Goal: Submit feedback/report problem: Leave review/rating

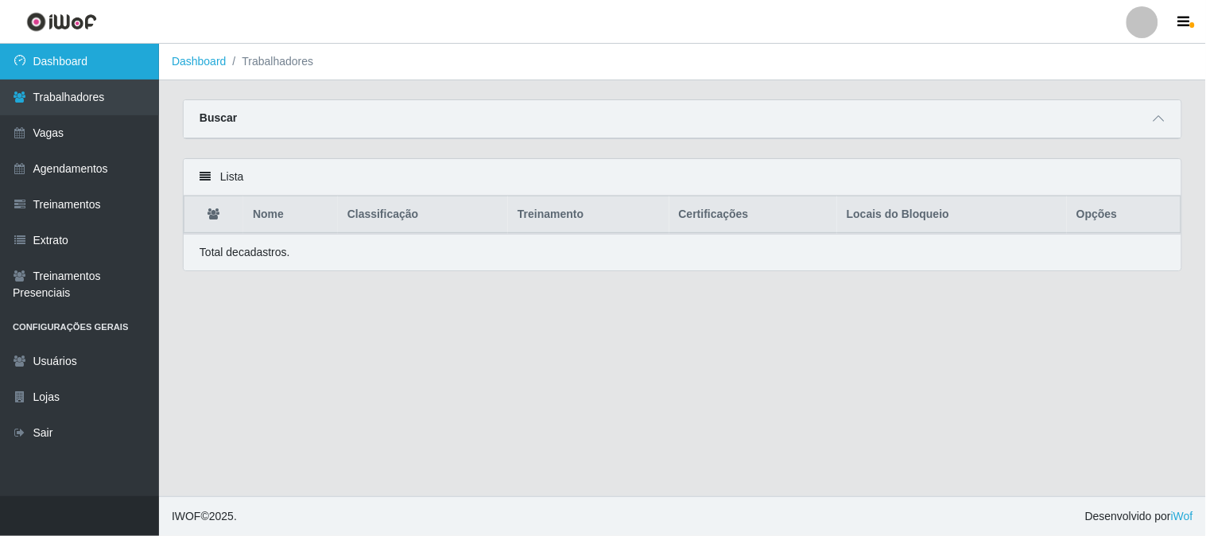
click at [77, 68] on link "Dashboard" at bounding box center [79, 62] width 159 height 36
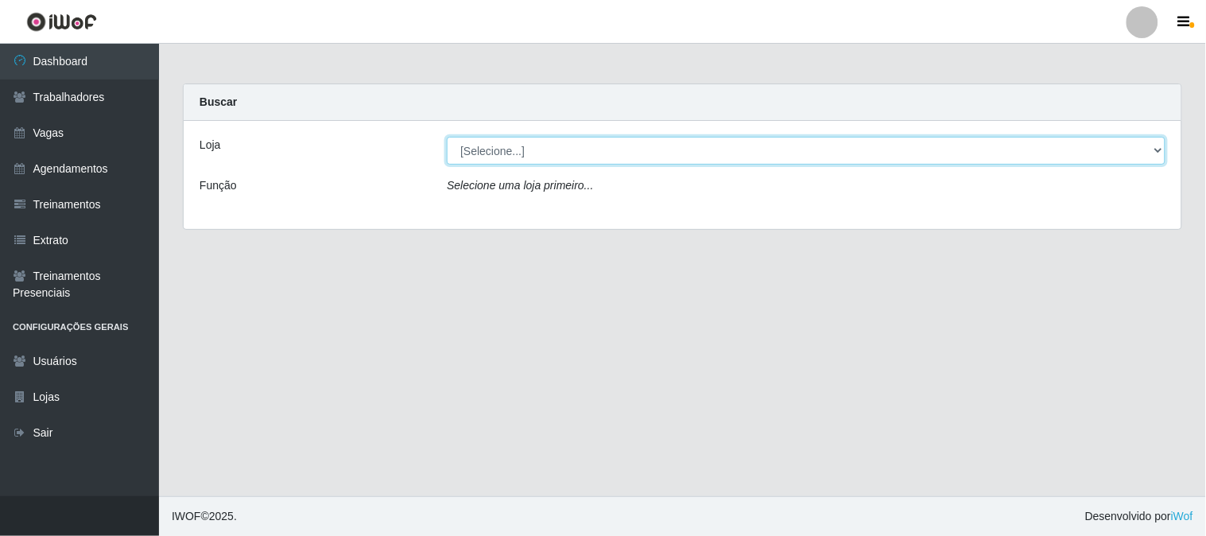
drag, startPoint x: 530, startPoint y: 152, endPoint x: 534, endPoint y: 162, distance: 11.4
click at [530, 152] on select "[Selecione...] Sapore D'italia" at bounding box center [806, 151] width 719 height 28
select select "266"
click at [447, 137] on select "[Selecione...] Sapore D'italia" at bounding box center [806, 151] width 719 height 28
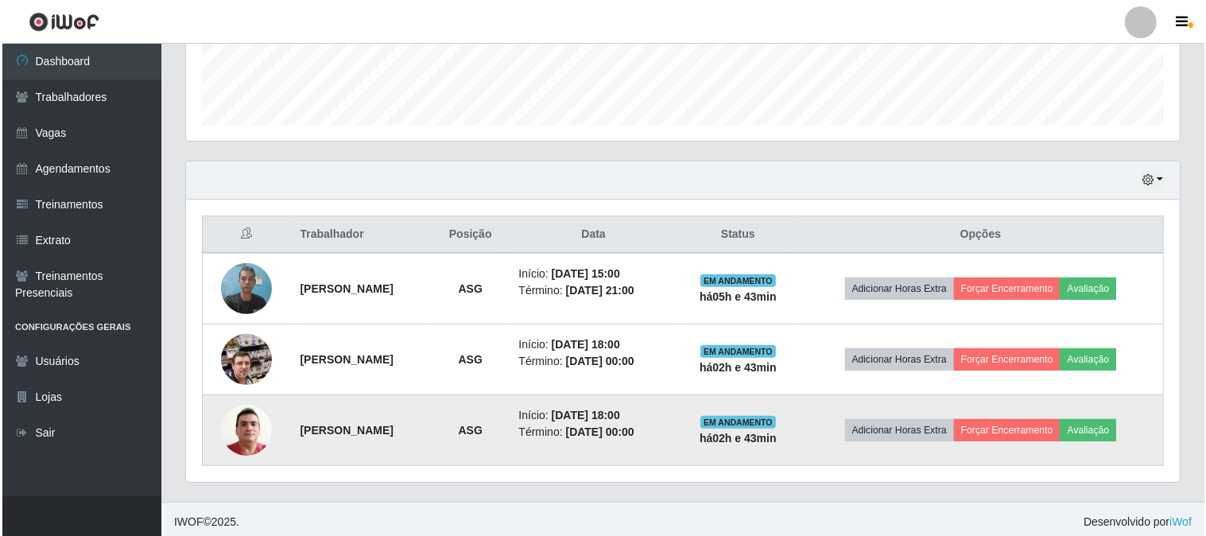
scroll to position [448, 0]
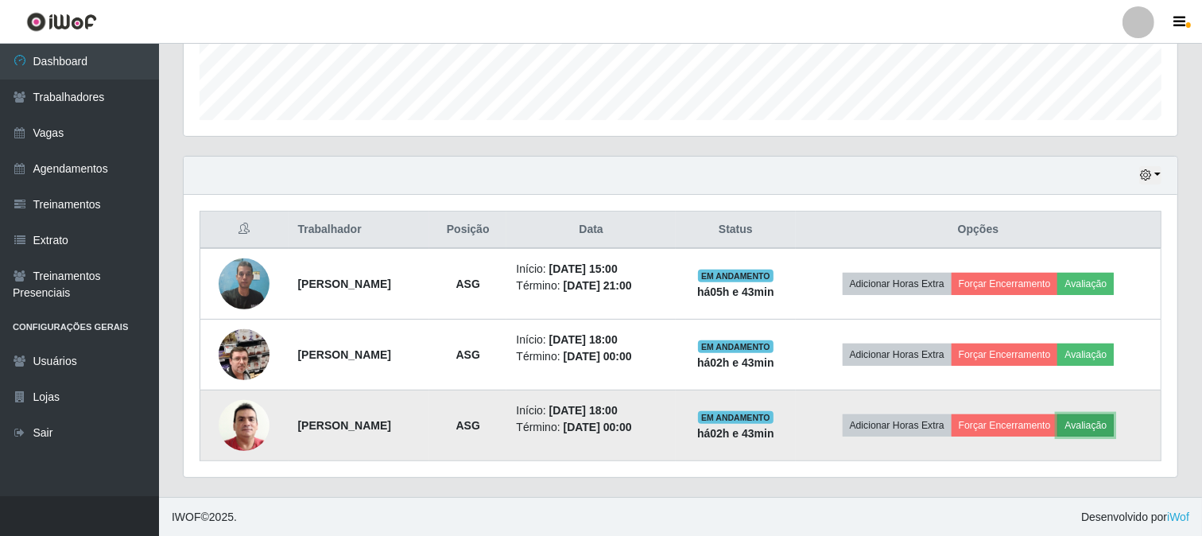
click at [1114, 422] on button "Avaliação" at bounding box center [1086, 425] width 56 height 22
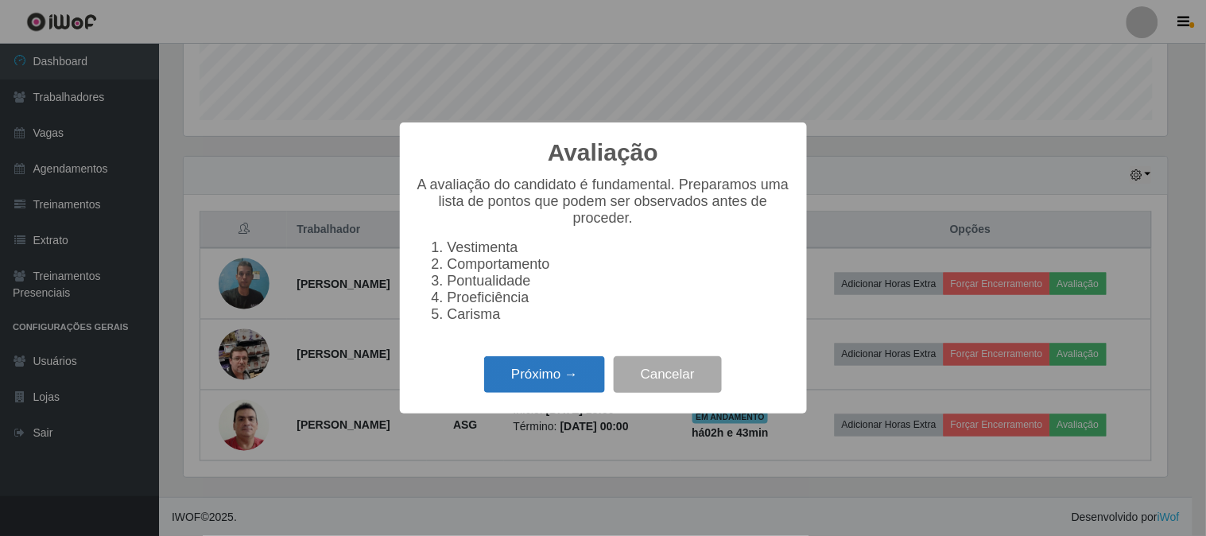
click at [527, 369] on button "Próximo →" at bounding box center [544, 374] width 121 height 37
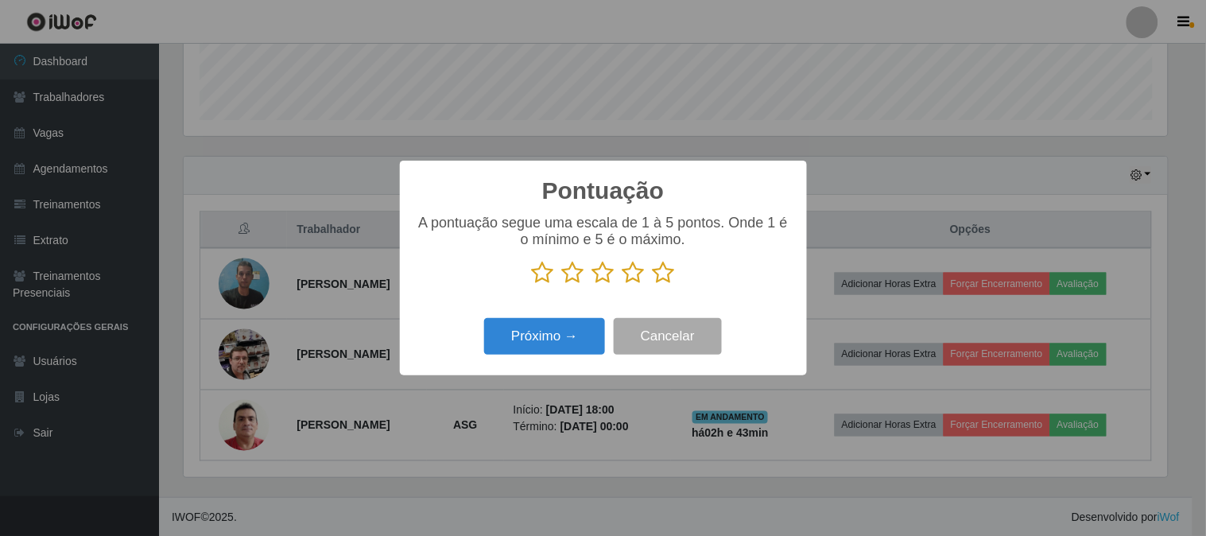
drag, startPoint x: 658, startPoint y: 279, endPoint x: 641, endPoint y: 302, distance: 28.5
click at [661, 279] on icon at bounding box center [664, 273] width 22 height 24
click at [653, 285] on input "radio" at bounding box center [653, 285] width 0 height 0
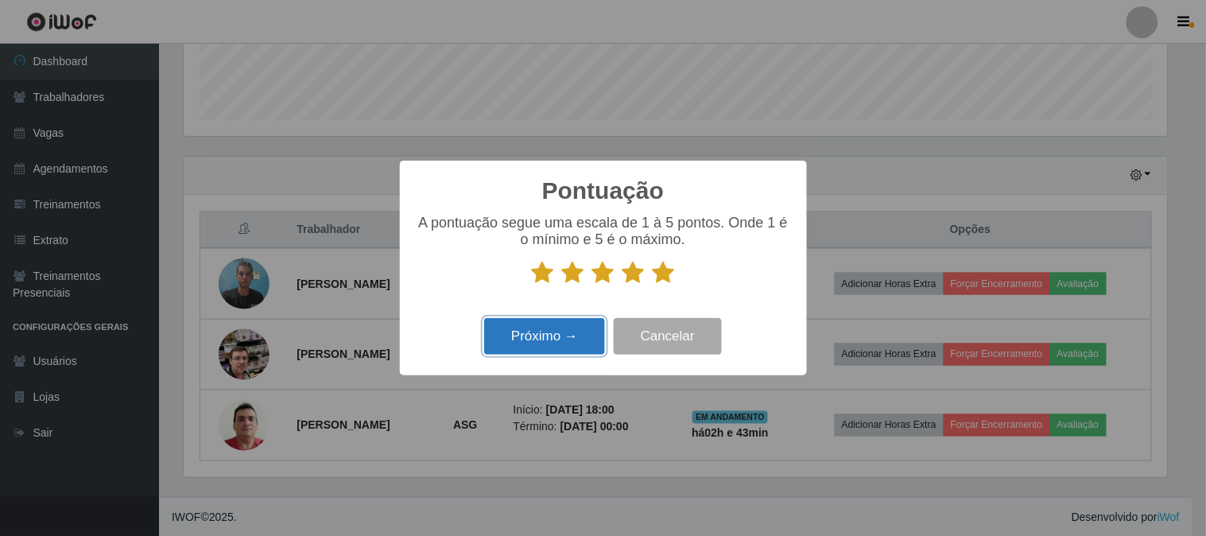
click at [568, 321] on button "Próximo →" at bounding box center [544, 336] width 121 height 37
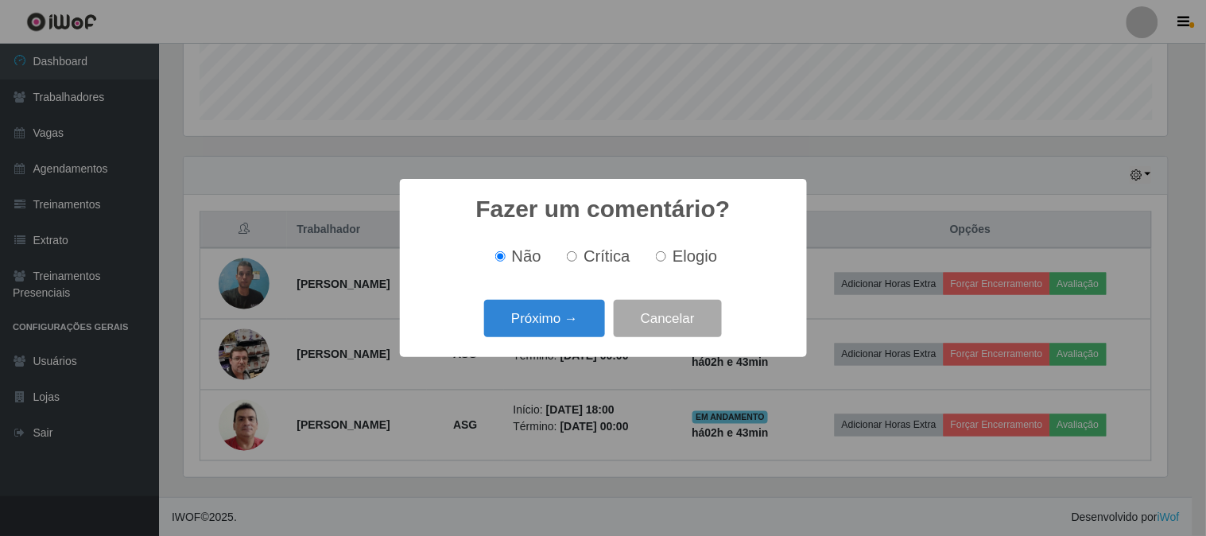
click at [670, 261] on label "Elogio" at bounding box center [684, 256] width 68 height 18
click at [666, 261] on input "Elogio" at bounding box center [661, 256] width 10 height 10
radio input "true"
click at [554, 327] on button "Próximo →" at bounding box center [544, 318] width 121 height 37
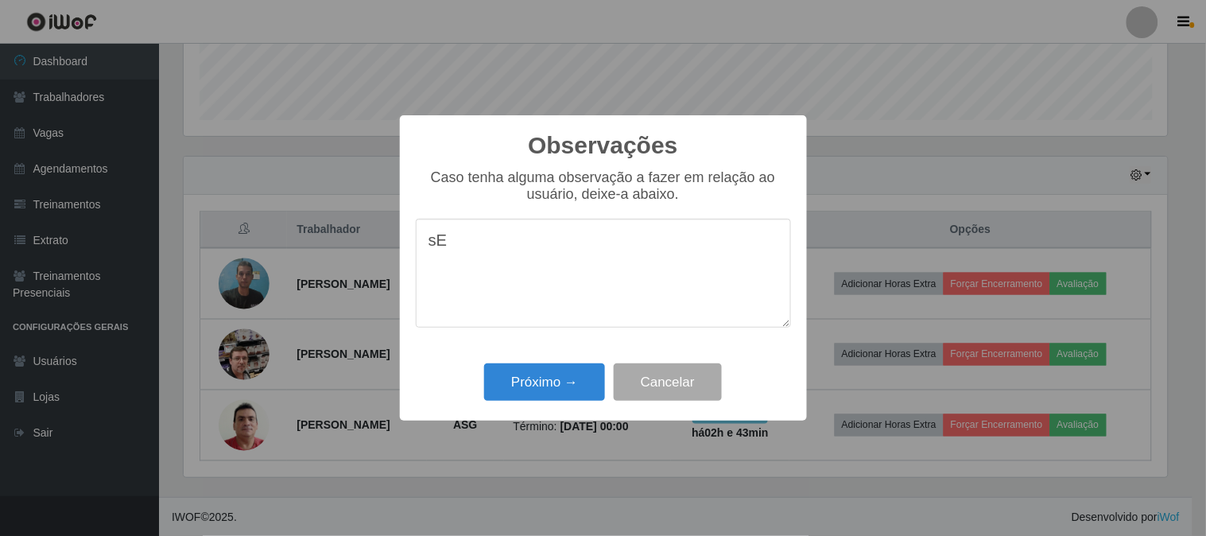
type textarea "s"
type textarea "Sempre ativo na função"
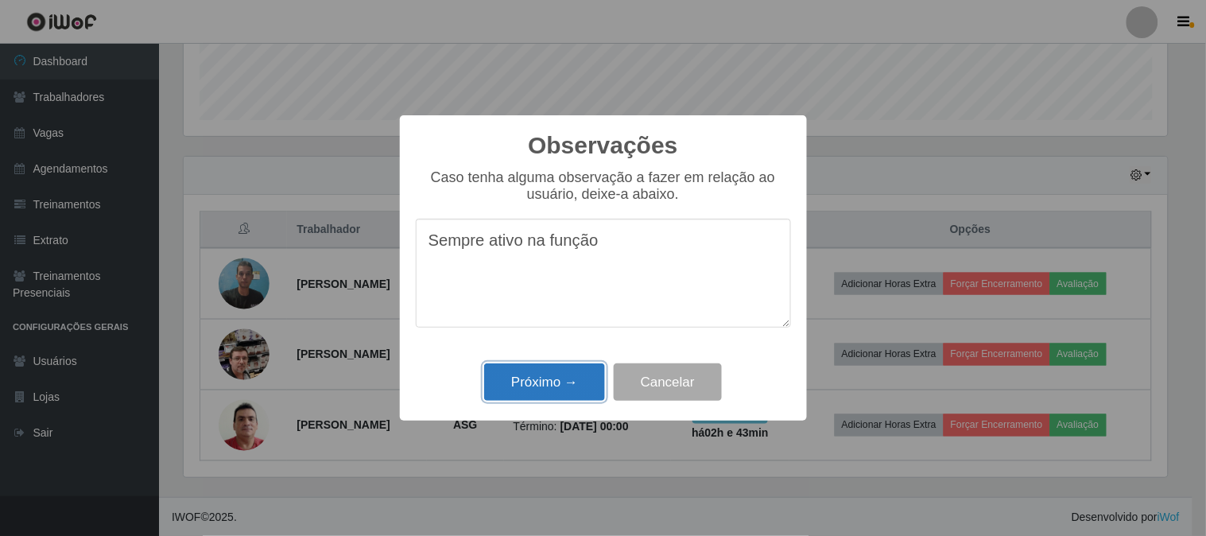
click at [538, 384] on button "Próximo →" at bounding box center [544, 381] width 121 height 37
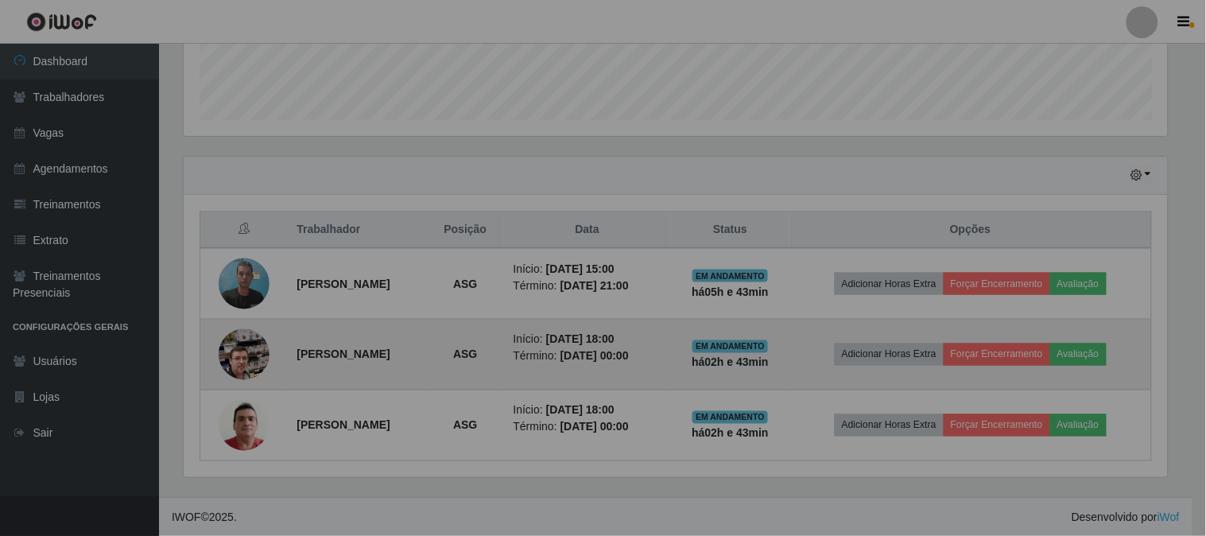
scroll to position [329, 994]
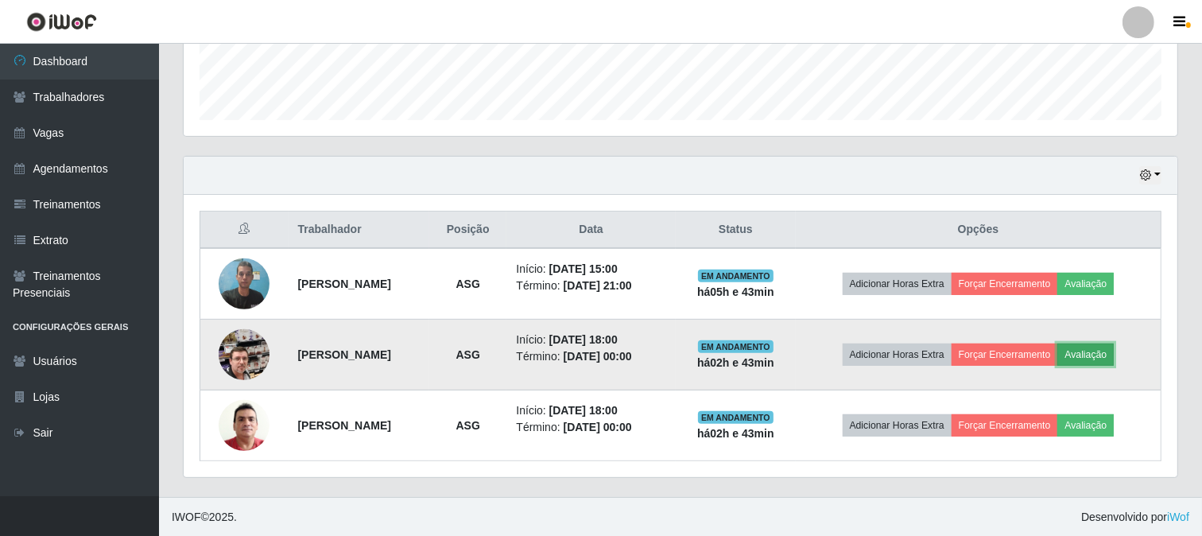
click at [1114, 355] on button "Avaliação" at bounding box center [1086, 355] width 56 height 22
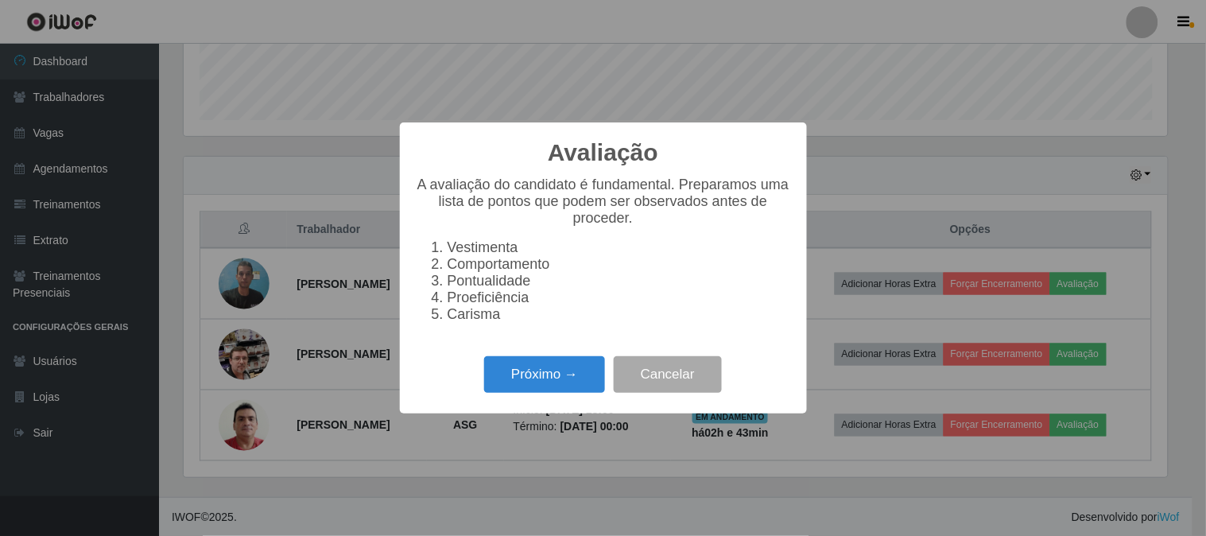
scroll to position [329, 984]
click at [565, 374] on button "Próximo →" at bounding box center [544, 374] width 121 height 37
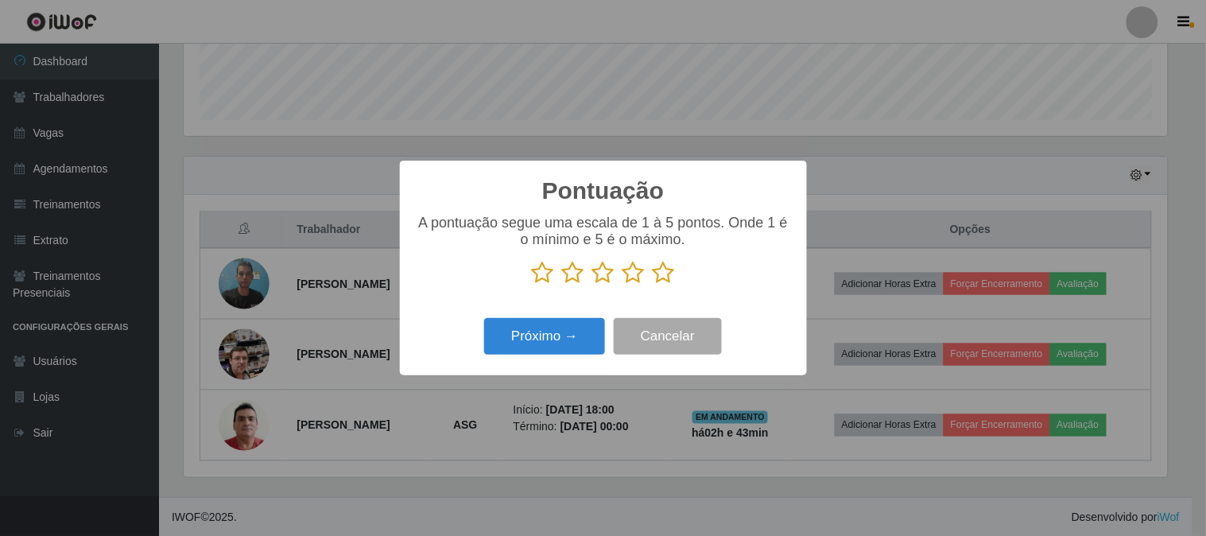
scroll to position [794848, 794193]
drag, startPoint x: 655, startPoint y: 274, endPoint x: 665, endPoint y: 281, distance: 12.4
click at [661, 278] on icon at bounding box center [664, 273] width 22 height 24
click at [653, 285] on input "radio" at bounding box center [653, 285] width 0 height 0
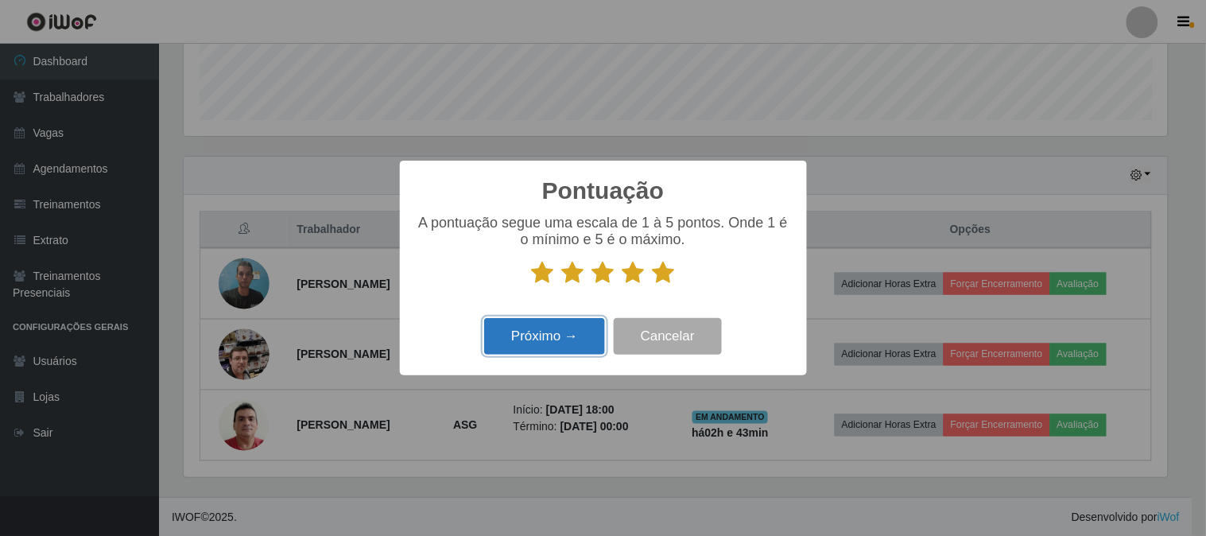
click at [586, 322] on button "Próximo →" at bounding box center [544, 336] width 121 height 37
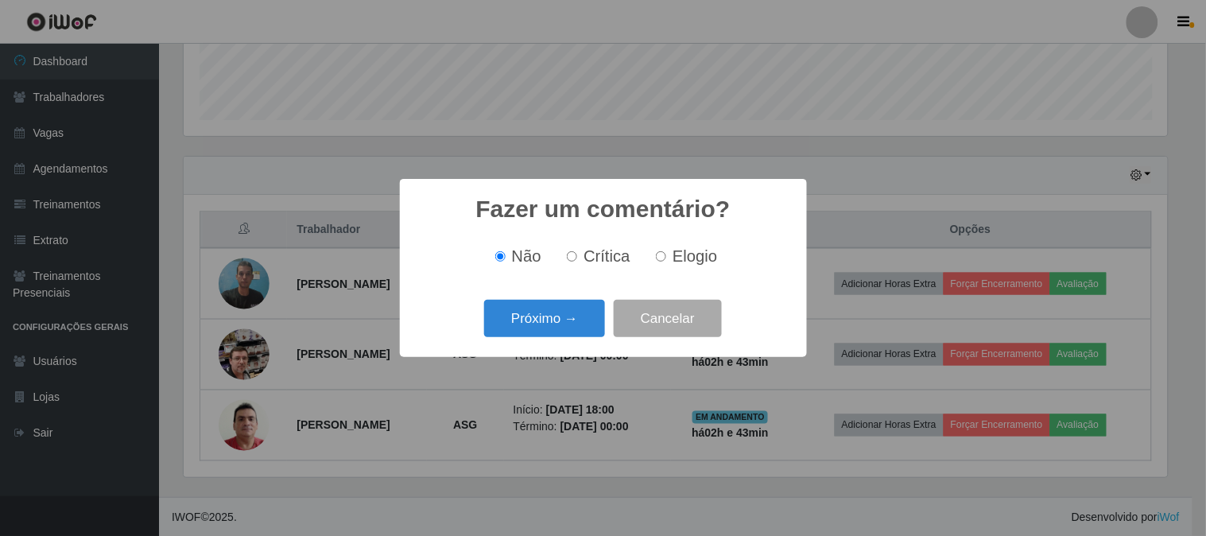
click at [662, 264] on label "Elogio" at bounding box center [684, 256] width 68 height 18
click at [662, 262] on input "Elogio" at bounding box center [661, 256] width 10 height 10
radio input "true"
click at [577, 327] on button "Próximo →" at bounding box center [544, 318] width 121 height 37
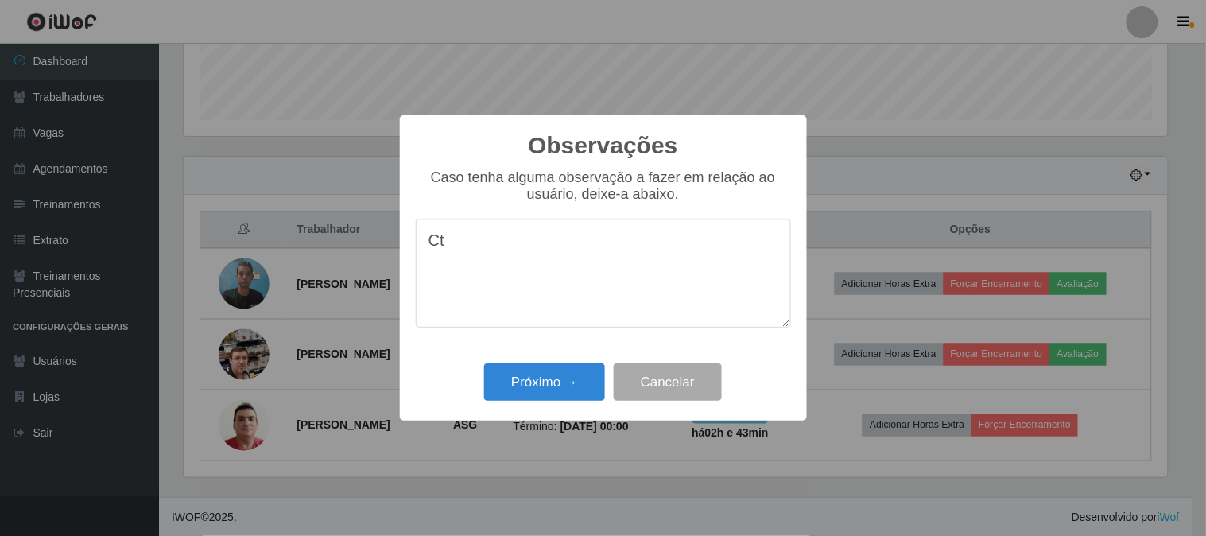
type textarea "C"
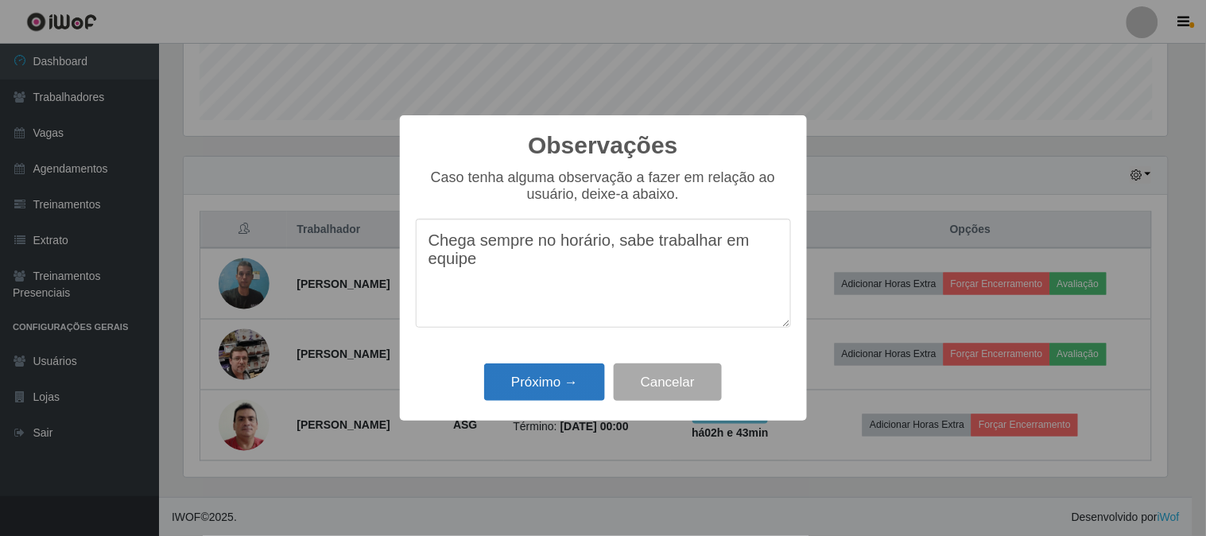
type textarea "Chega sempre no horário, sabe trabalhar em equipe"
click at [549, 379] on button "Próximo →" at bounding box center [544, 381] width 121 height 37
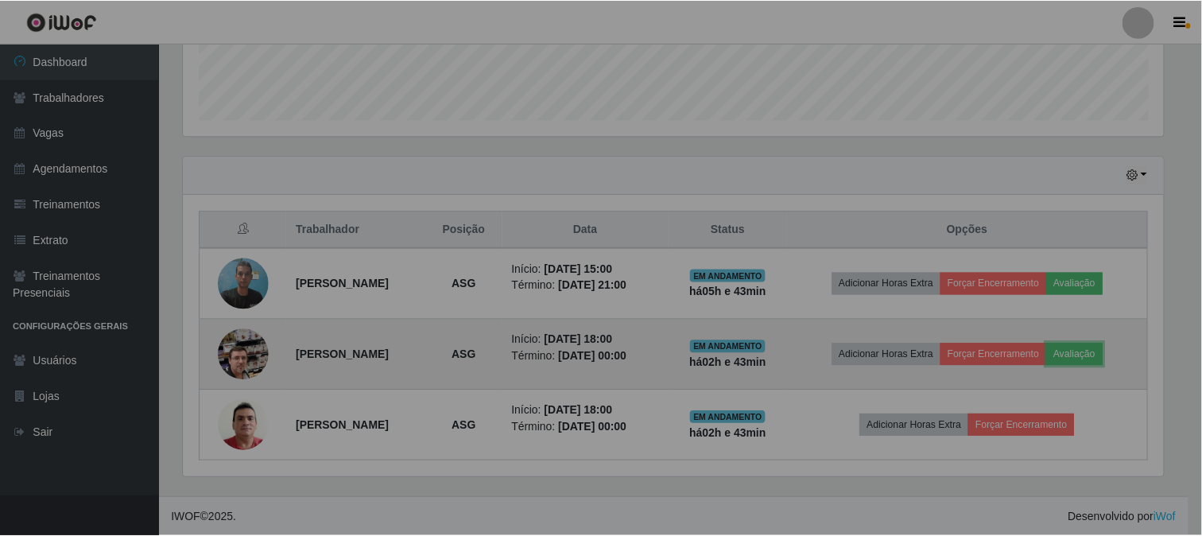
scroll to position [329, 994]
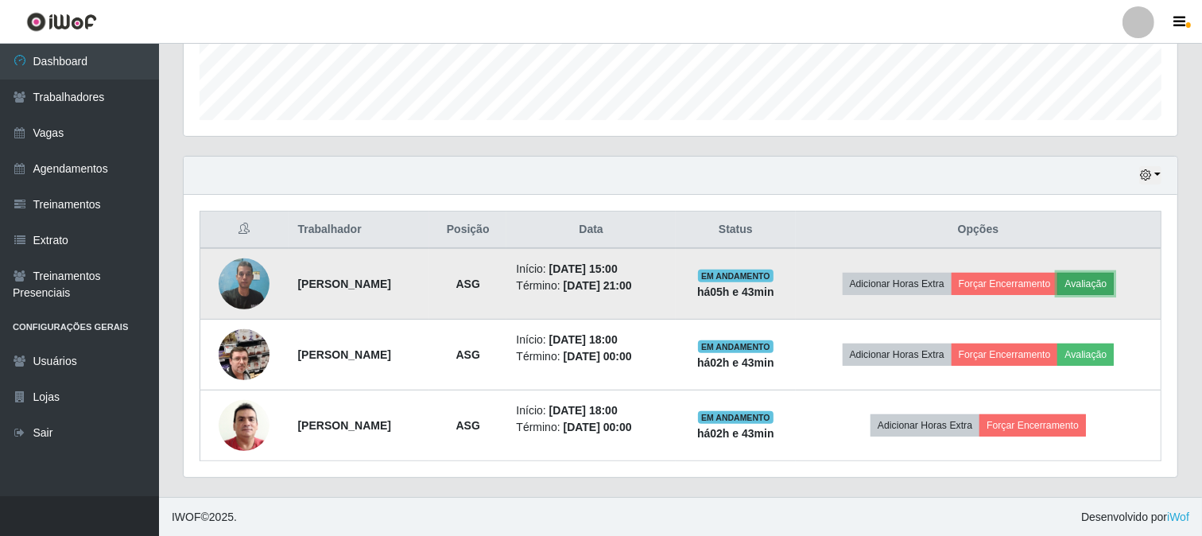
click at [1114, 287] on button "Avaliação" at bounding box center [1086, 284] width 56 height 22
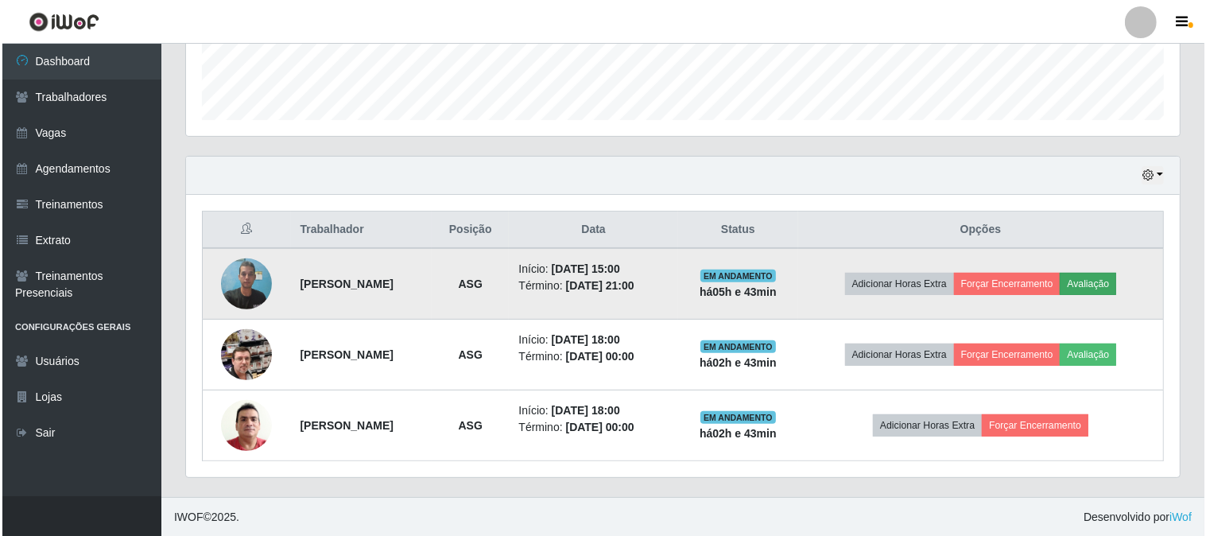
scroll to position [329, 984]
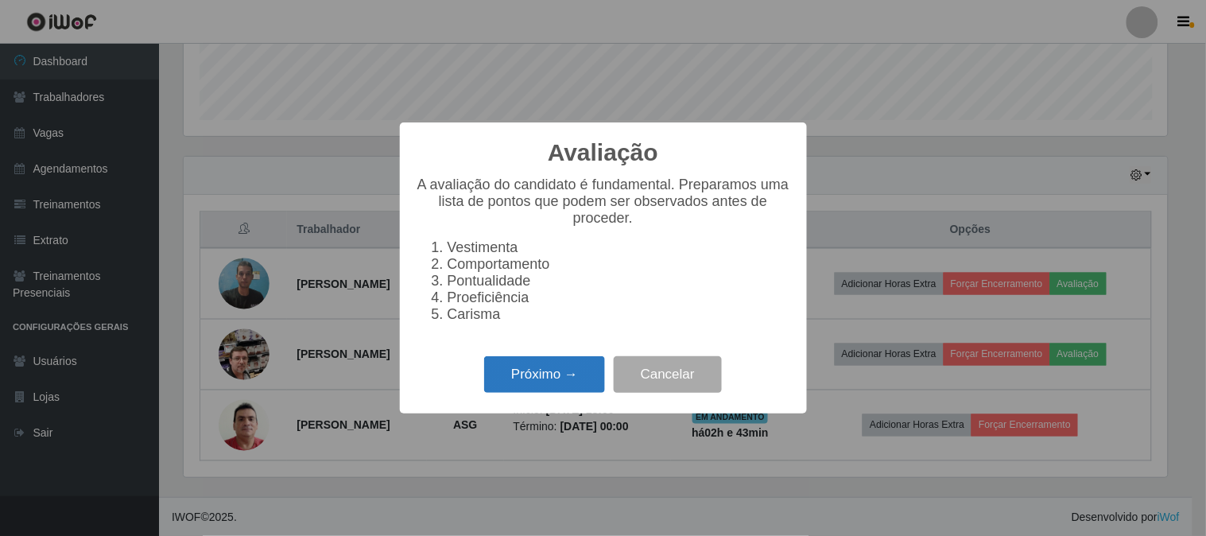
click at [496, 382] on button "Próximo →" at bounding box center [544, 374] width 121 height 37
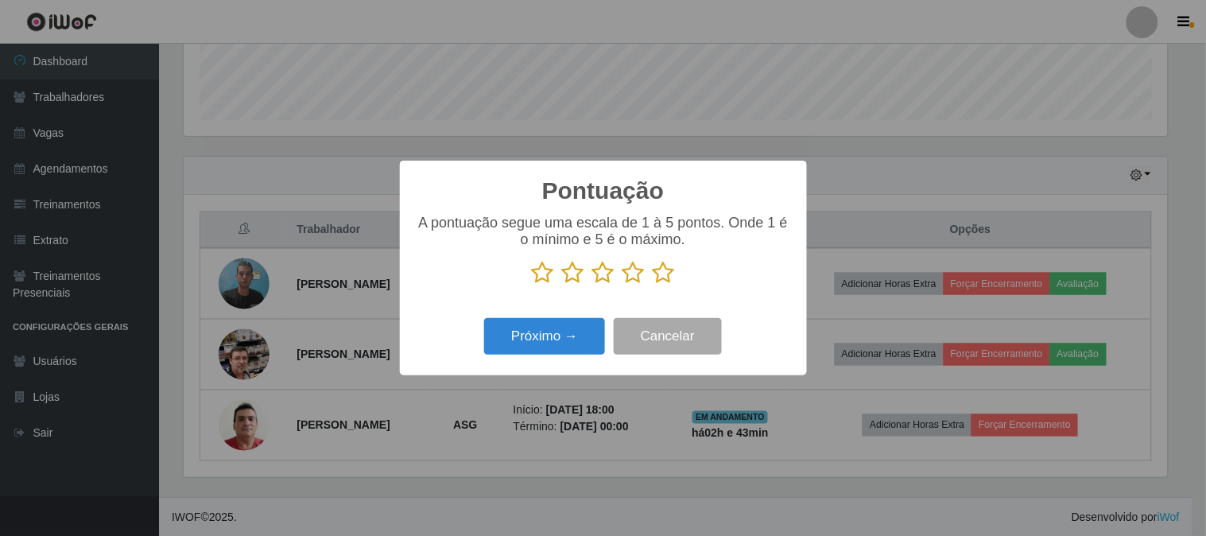
drag, startPoint x: 663, startPoint y: 274, endPoint x: 599, endPoint y: 315, distance: 76.5
click at [663, 274] on icon at bounding box center [664, 273] width 22 height 24
click at [653, 285] on input "radio" at bounding box center [653, 285] width 0 height 0
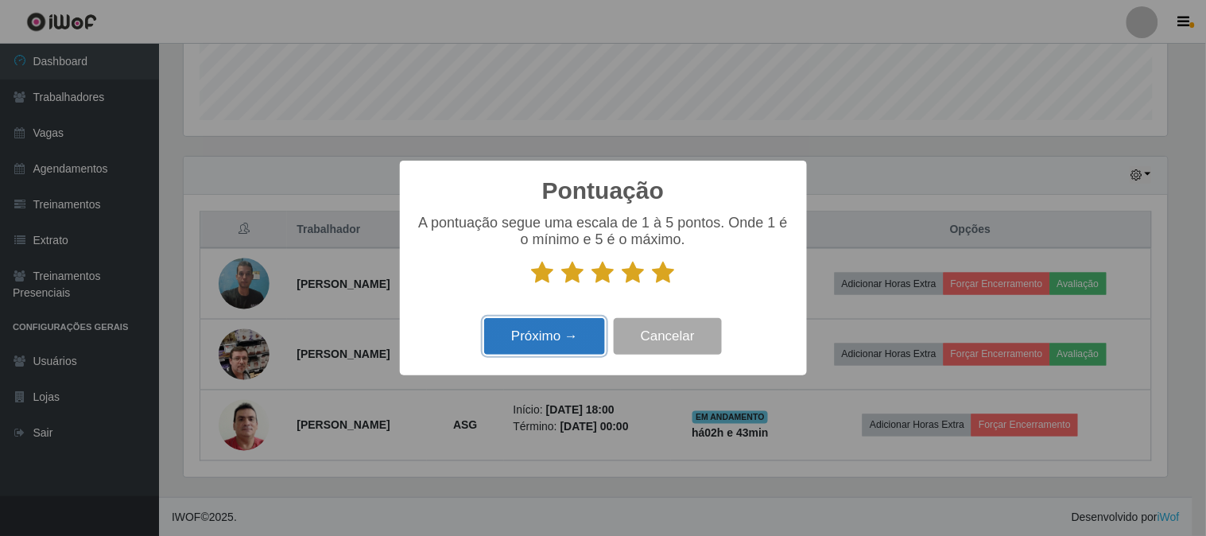
click at [565, 329] on button "Próximo →" at bounding box center [544, 336] width 121 height 37
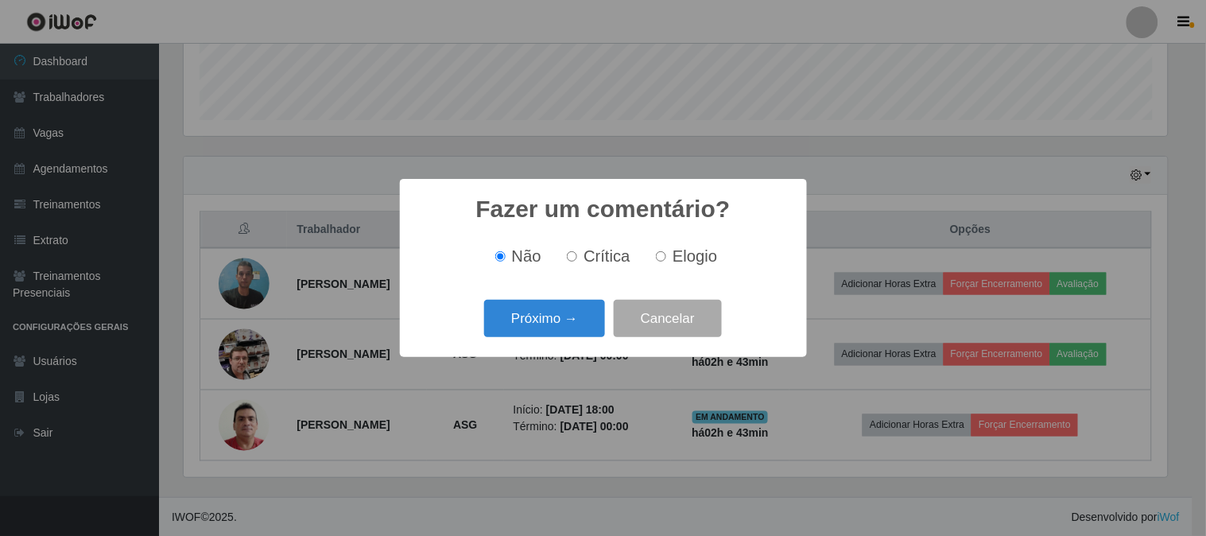
drag, startPoint x: 670, startPoint y: 256, endPoint x: 627, endPoint y: 290, distance: 54.9
click at [669, 256] on label "Elogio" at bounding box center [684, 256] width 68 height 18
click at [666, 256] on input "Elogio" at bounding box center [661, 256] width 10 height 10
radio input "true"
click at [545, 328] on button "Próximo →" at bounding box center [544, 318] width 121 height 37
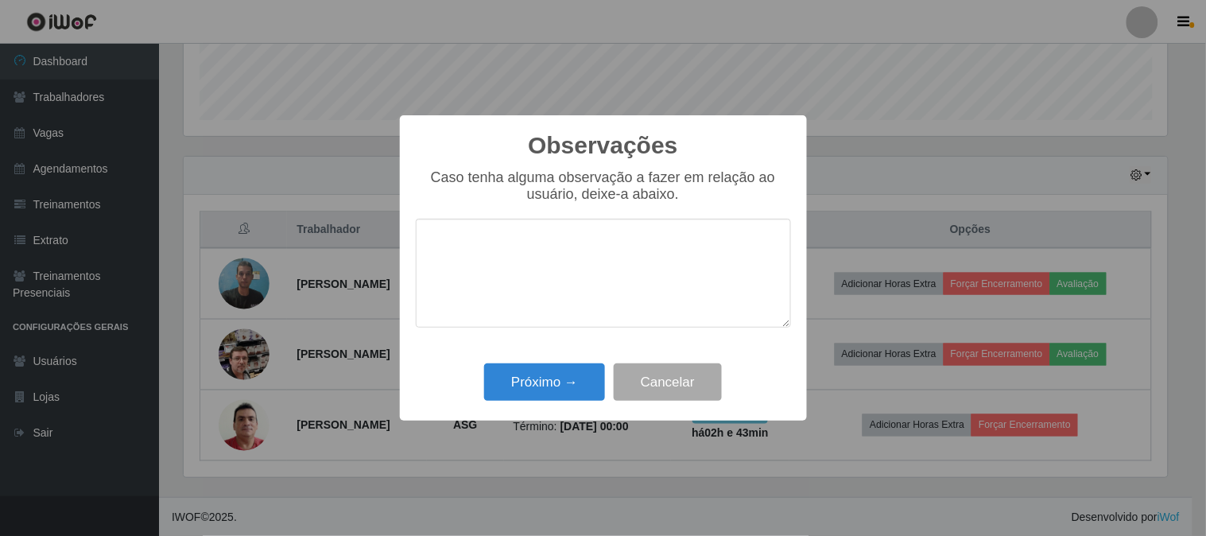
type textarea "P"
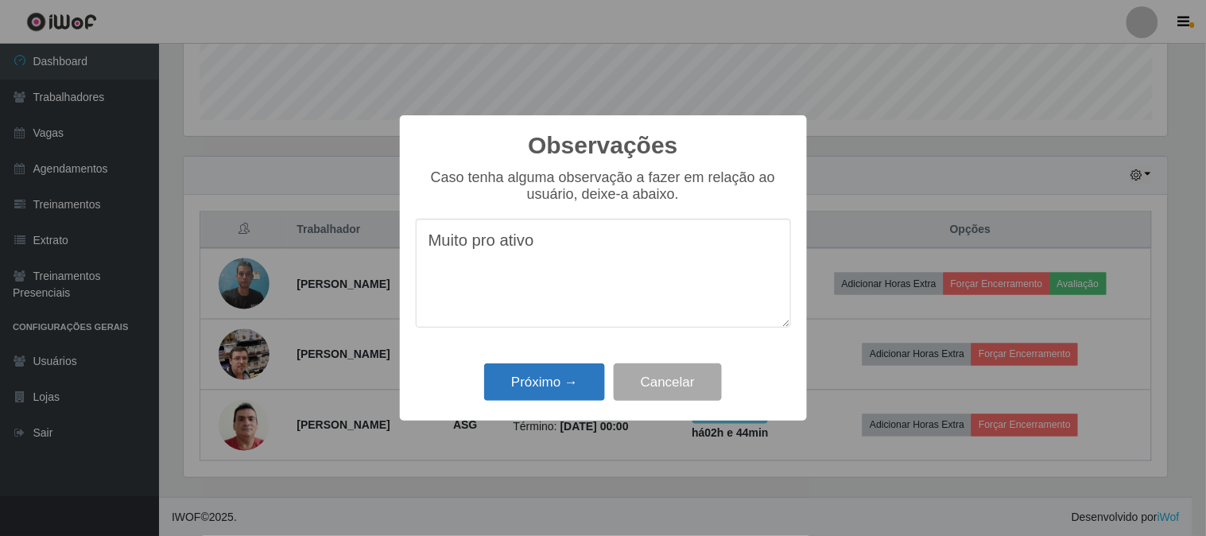
type textarea "Muito pro ativo"
click at [552, 384] on button "Próximo →" at bounding box center [544, 381] width 121 height 37
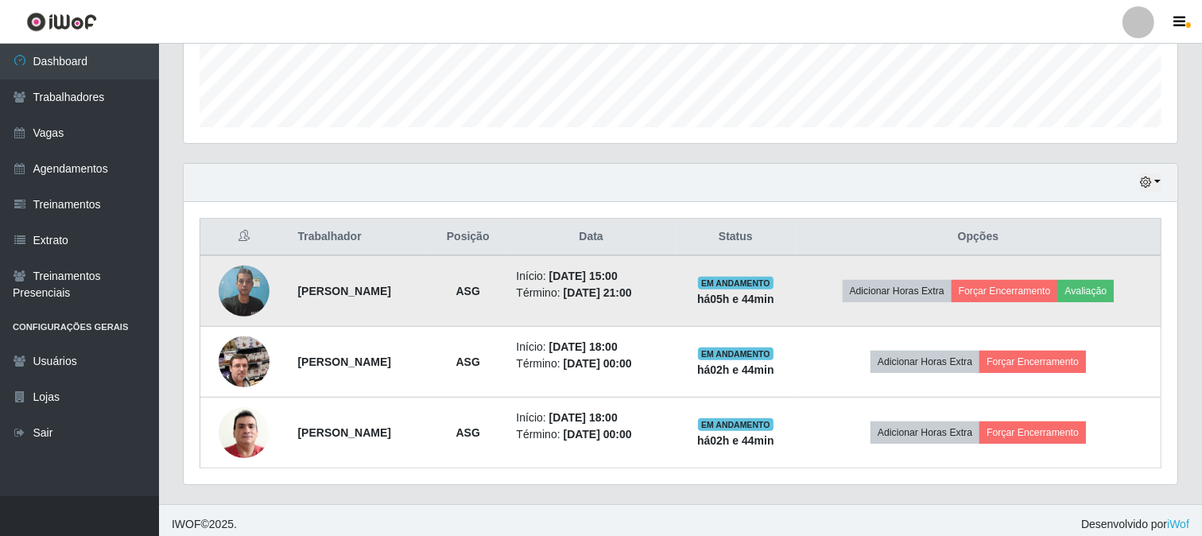
scroll to position [449, 0]
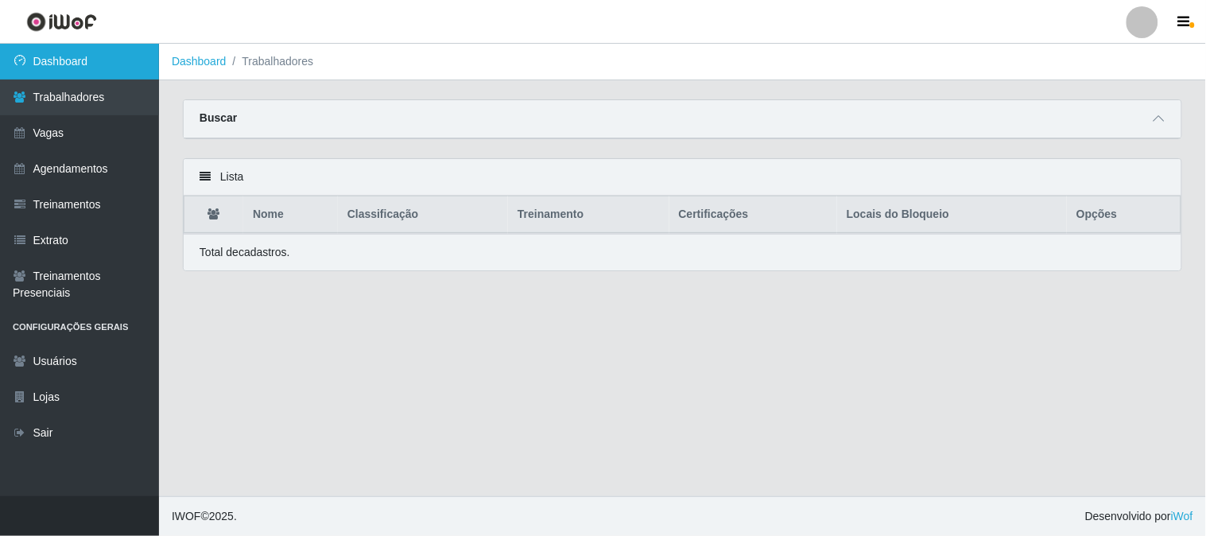
click at [92, 72] on link "Dashboard" at bounding box center [79, 62] width 159 height 36
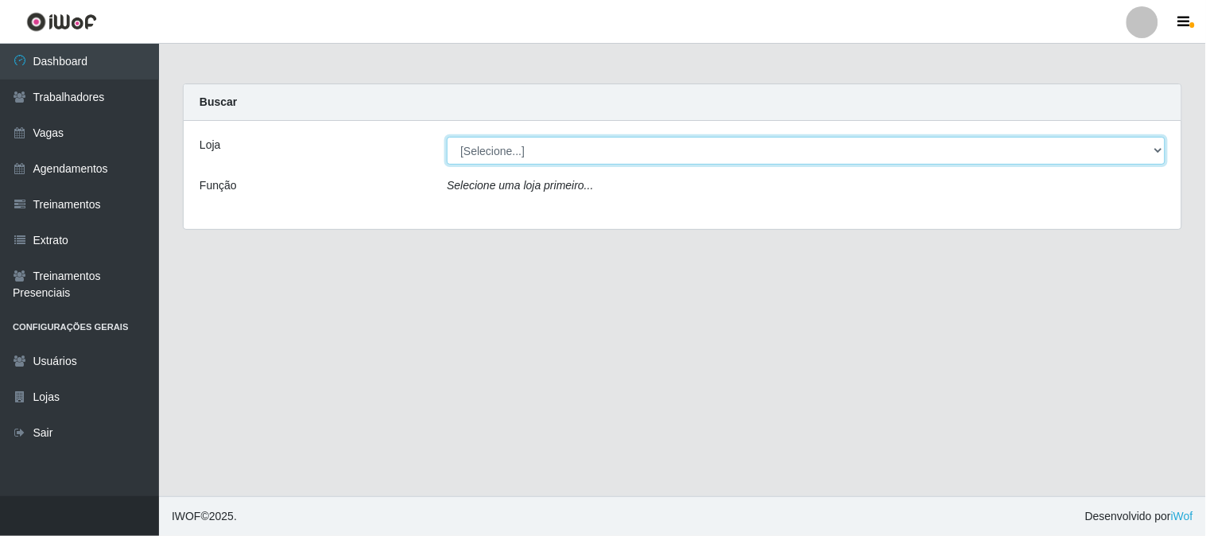
drag, startPoint x: 593, startPoint y: 149, endPoint x: 593, endPoint y: 163, distance: 13.5
click at [593, 153] on select "[Selecione...] Sapore D'italia" at bounding box center [806, 151] width 719 height 28
select select "266"
click at [447, 137] on select "[Selecione...] Sapore D'italia" at bounding box center [806, 151] width 719 height 28
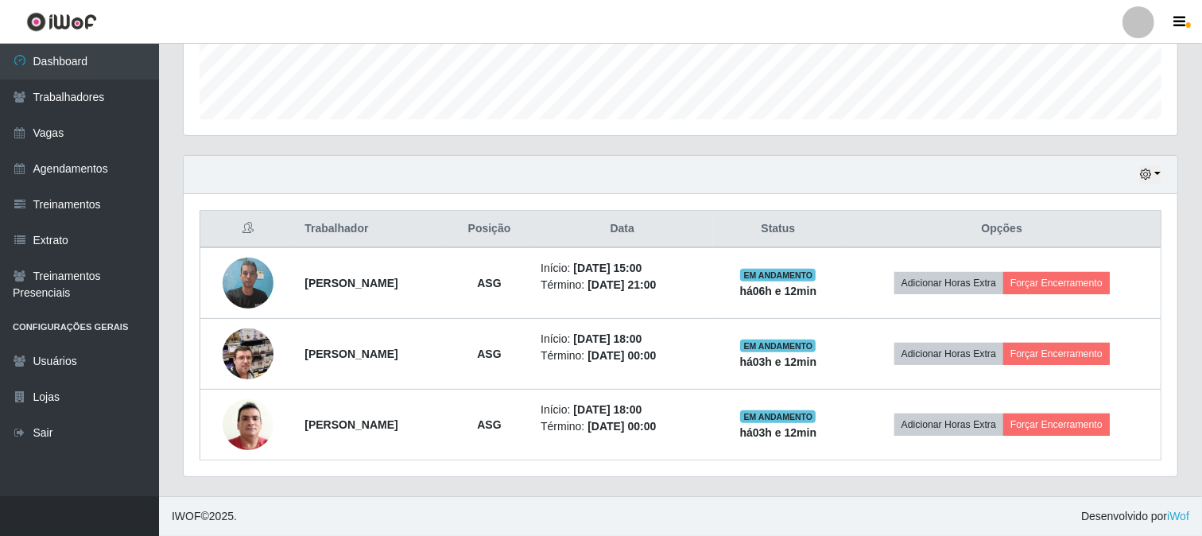
scroll to position [329, 994]
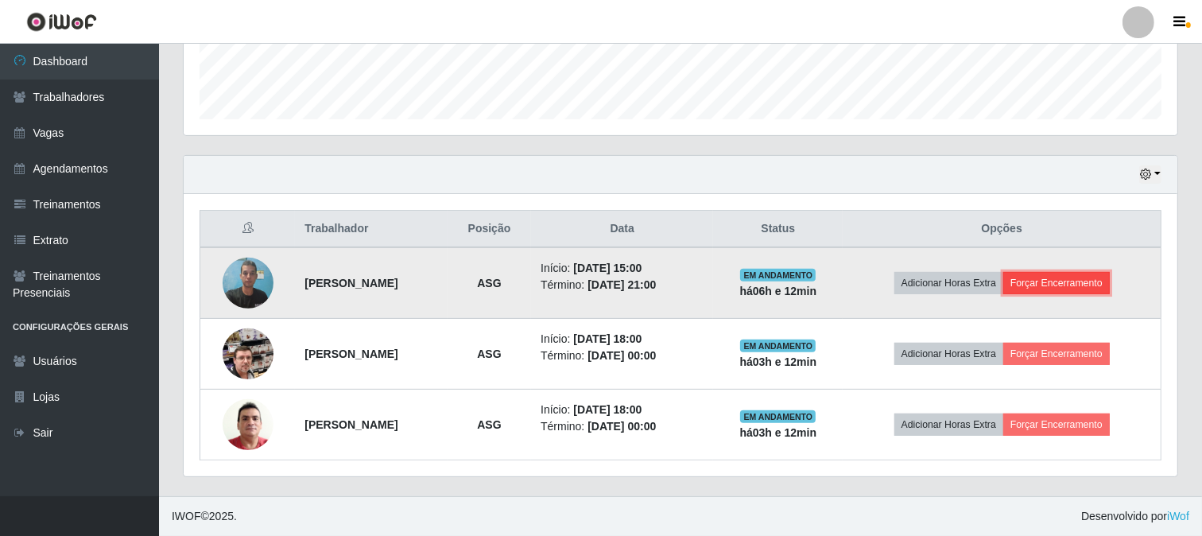
click at [1079, 283] on button "Forçar Encerramento" at bounding box center [1057, 283] width 107 height 22
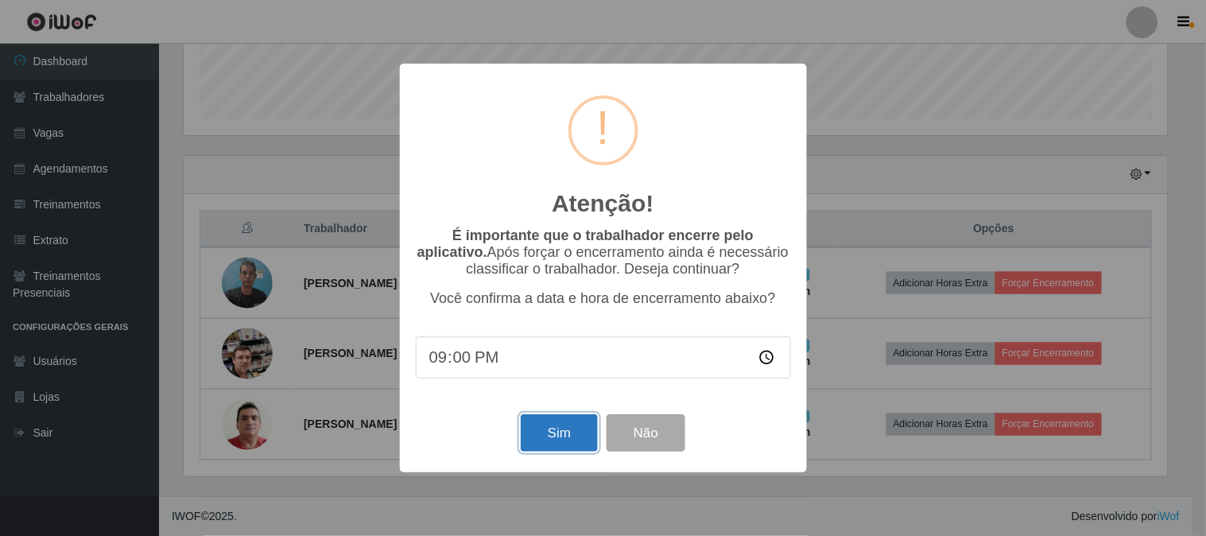
click at [565, 438] on button "Sim" at bounding box center [559, 432] width 77 height 37
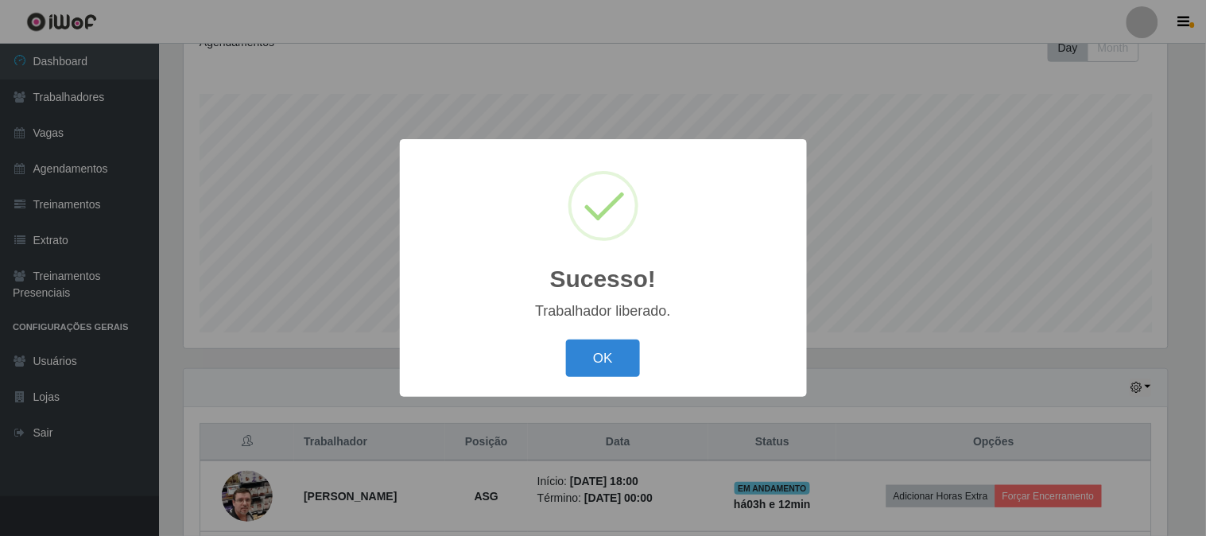
click at [620, 347] on button "OK" at bounding box center [603, 358] width 74 height 37
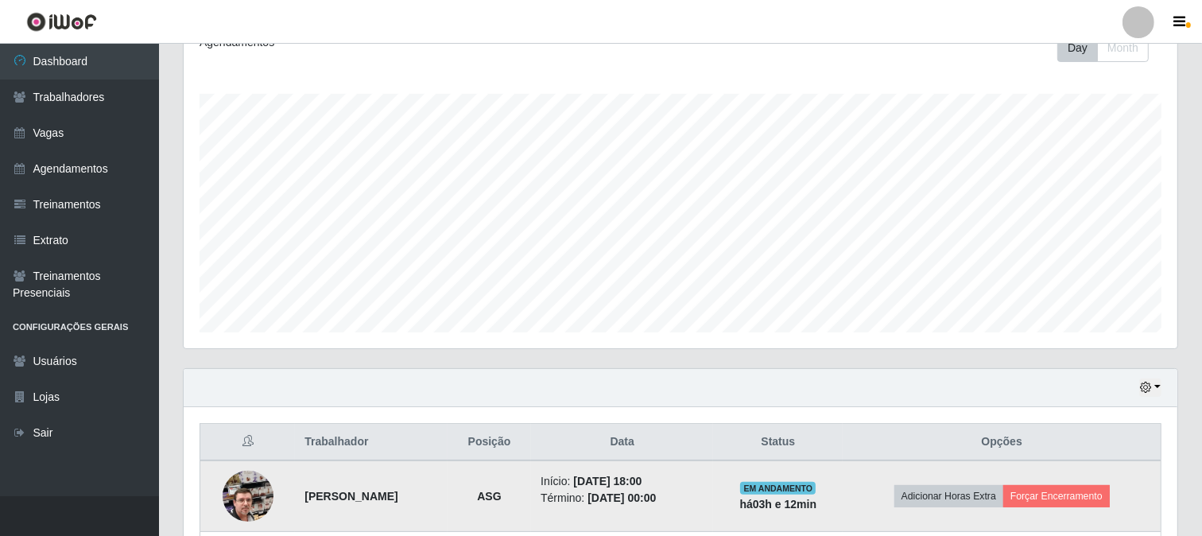
scroll to position [379, 0]
